Goal: Transaction & Acquisition: Obtain resource

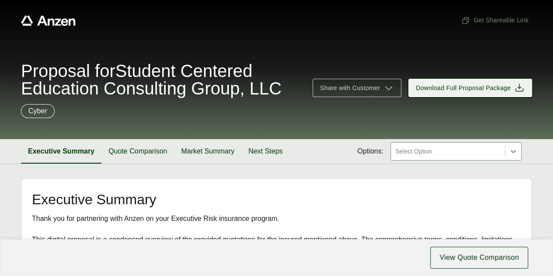
click at [511, 89] on span "Download Full Proposal Package" at bounding box center [470, 88] width 109 height 10
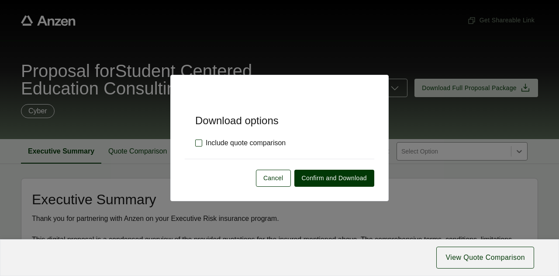
click at [226, 139] on label "Include quote comparison" at bounding box center [240, 143] width 90 height 10
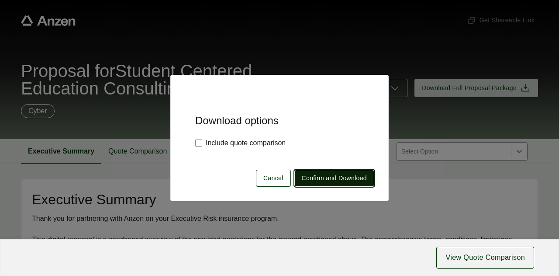
click at [318, 181] on span "Confirm and Download" at bounding box center [334, 178] width 65 height 9
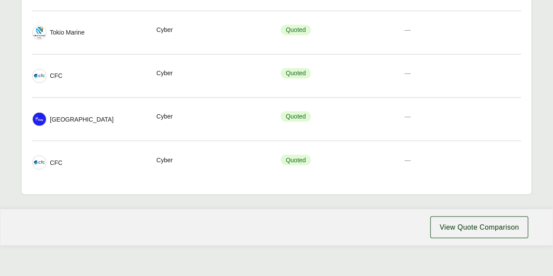
scroll to position [710, 0]
click at [451, 221] on span "View Quote Comparison" at bounding box center [479, 226] width 80 height 10
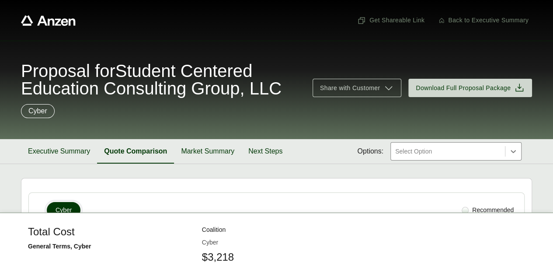
click at [452, 152] on div at bounding box center [447, 151] width 107 height 10
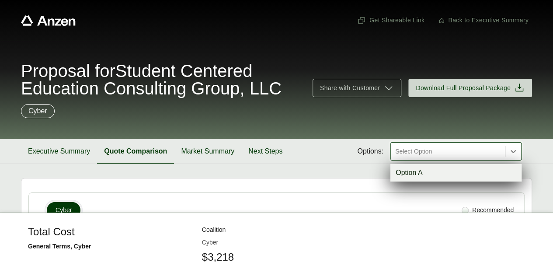
click at [439, 172] on div "Option A" at bounding box center [455, 172] width 131 height 17
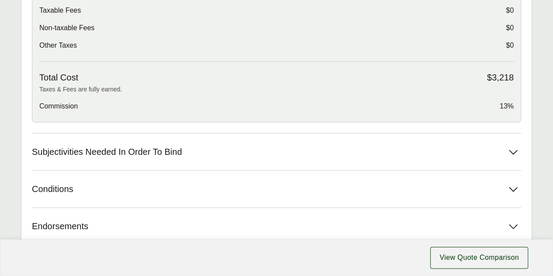
scroll to position [487, 0]
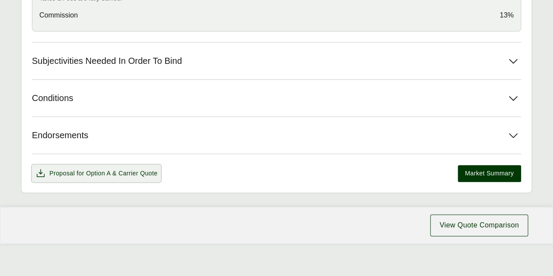
click at [105, 173] on span "Option A" at bounding box center [98, 173] width 24 height 7
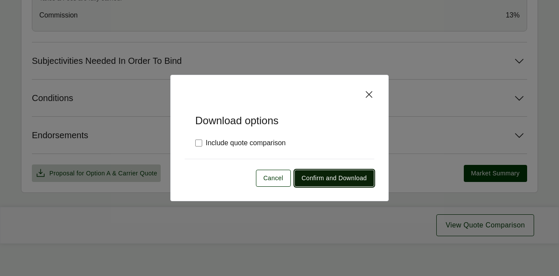
click at [323, 179] on span "Confirm and Download" at bounding box center [334, 178] width 65 height 9
